Goal: Task Accomplishment & Management: Manage account settings

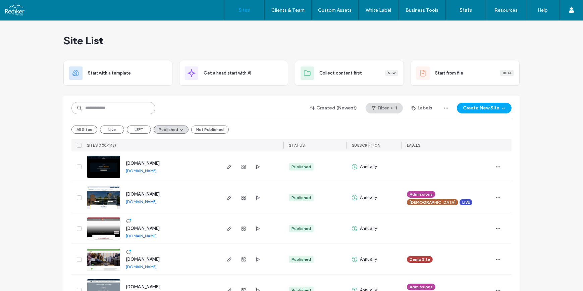
click at [107, 107] on input at bounding box center [113, 108] width 84 height 12
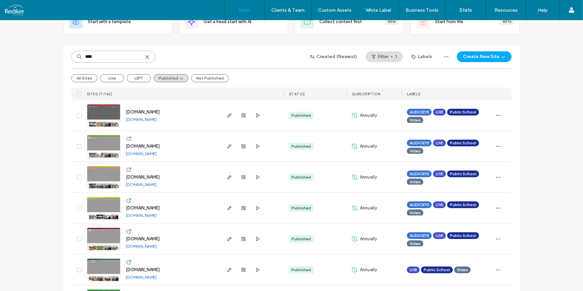
scroll to position [84, 0]
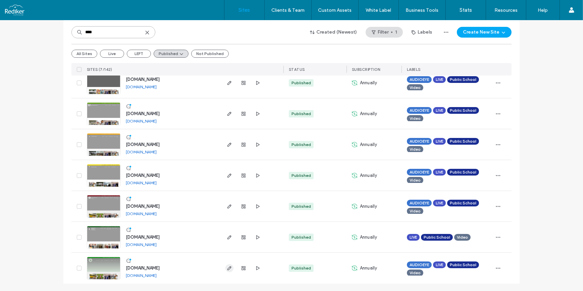
type input "****"
click at [227, 267] on use "button" at bounding box center [229, 268] width 4 height 4
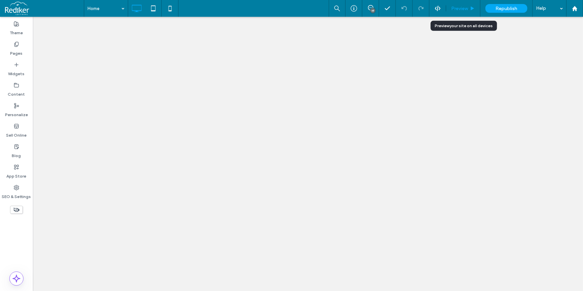
click at [461, 2] on div "Preview" at bounding box center [463, 8] width 34 height 17
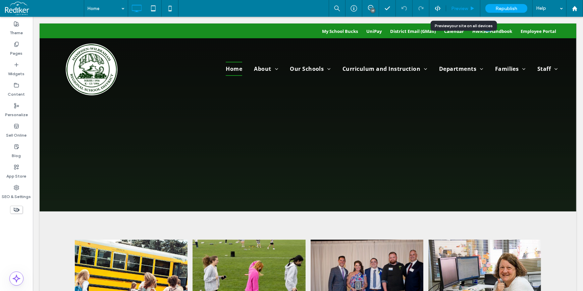
click at [461, 7] on span "Preview" at bounding box center [459, 9] width 17 height 6
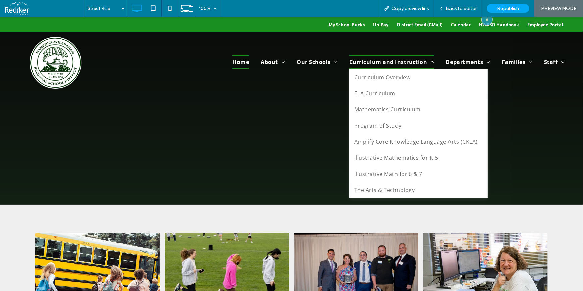
click at [409, 62] on span "Curriculum and Instruction" at bounding box center [391, 62] width 85 height 14
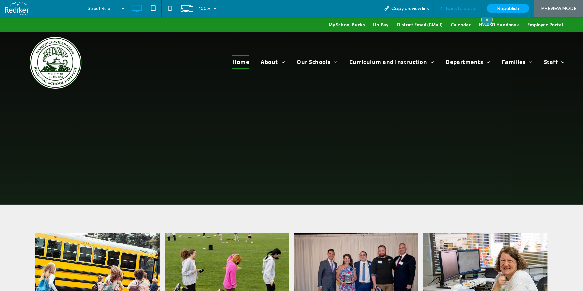
click at [469, 10] on span "Back to editor" at bounding box center [461, 9] width 31 height 6
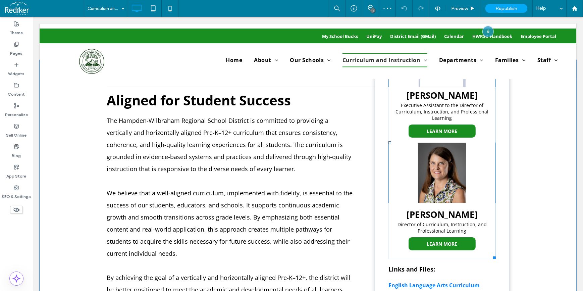
scroll to position [122, 0]
click at [399, 149] on link at bounding box center [441, 173] width 107 height 60
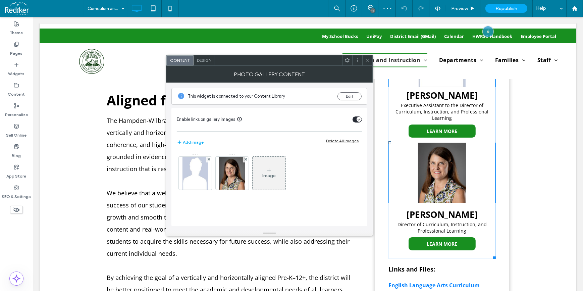
click at [347, 61] on icon at bounding box center [347, 60] width 5 height 5
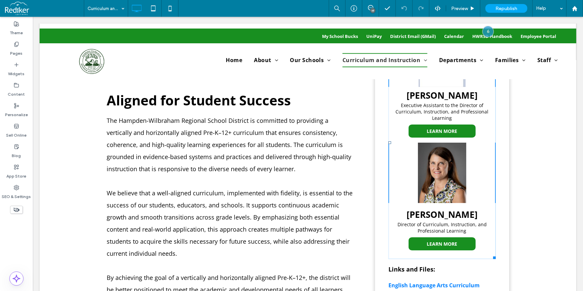
click at [471, 169] on link at bounding box center [441, 173] width 107 height 60
click at [315, 167] on p "The Hampden-Wilbraham Regional School District is committed to providing a vert…" at bounding box center [230, 144] width 248 height 60
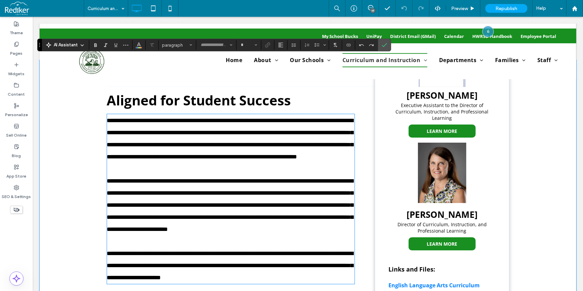
type input "*********"
type input "**"
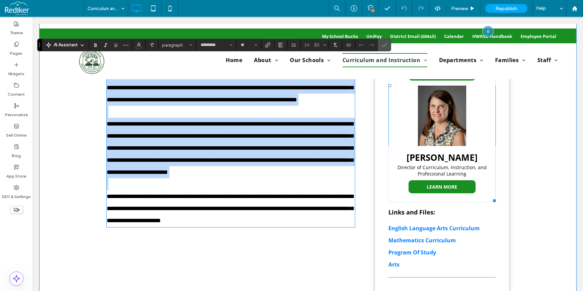
click at [474, 146] on span "Lisa Curtin Director of Curriculum, Instruction, and Professional Learning LEAR…" at bounding box center [441, 174] width 107 height 56
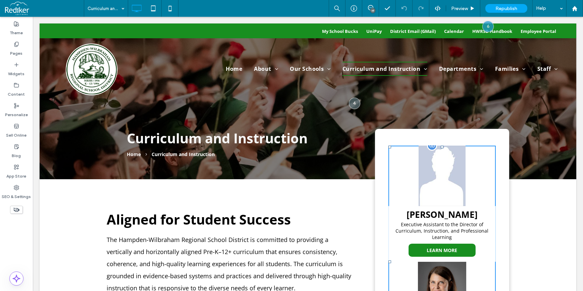
scroll to position [0, 0]
